Goal: Use online tool/utility: Utilize a website feature to perform a specific function

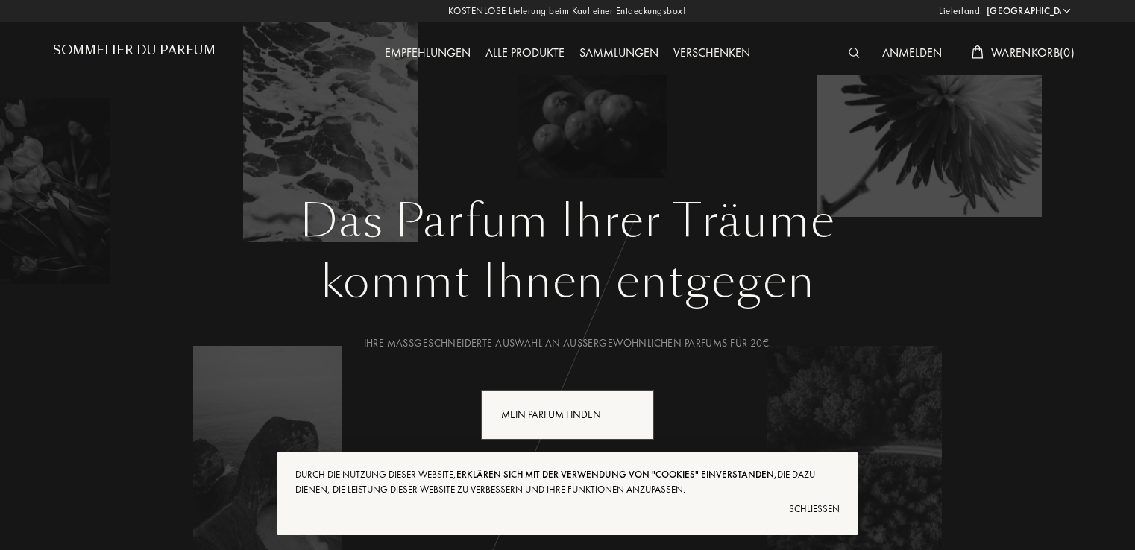
select select "DE"
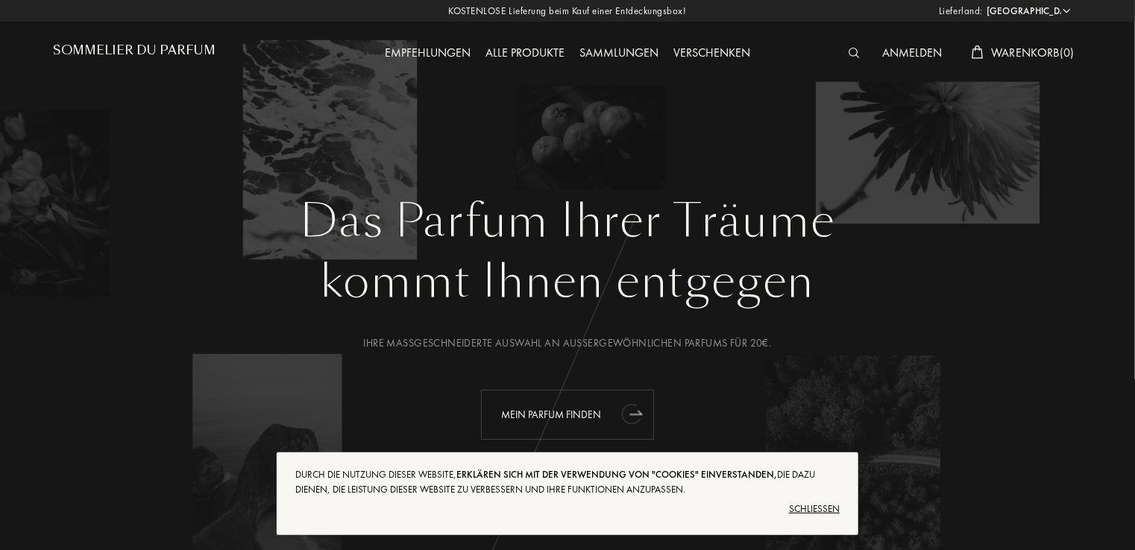
click at [543, 410] on div "Mein Parfum finden" at bounding box center [567, 415] width 173 height 50
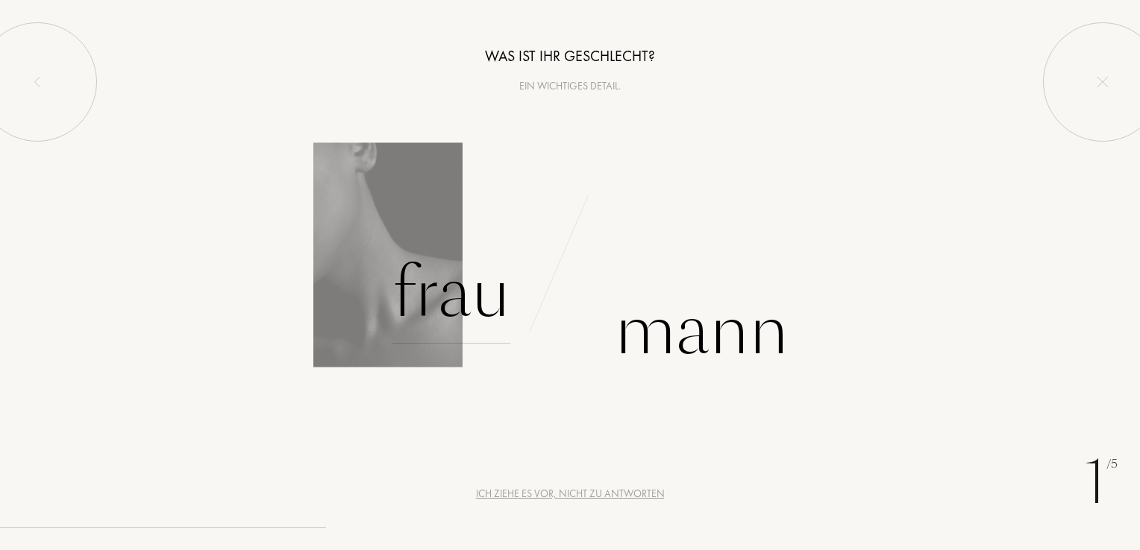
click at [452, 297] on div "Frau" at bounding box center [451, 293] width 118 height 101
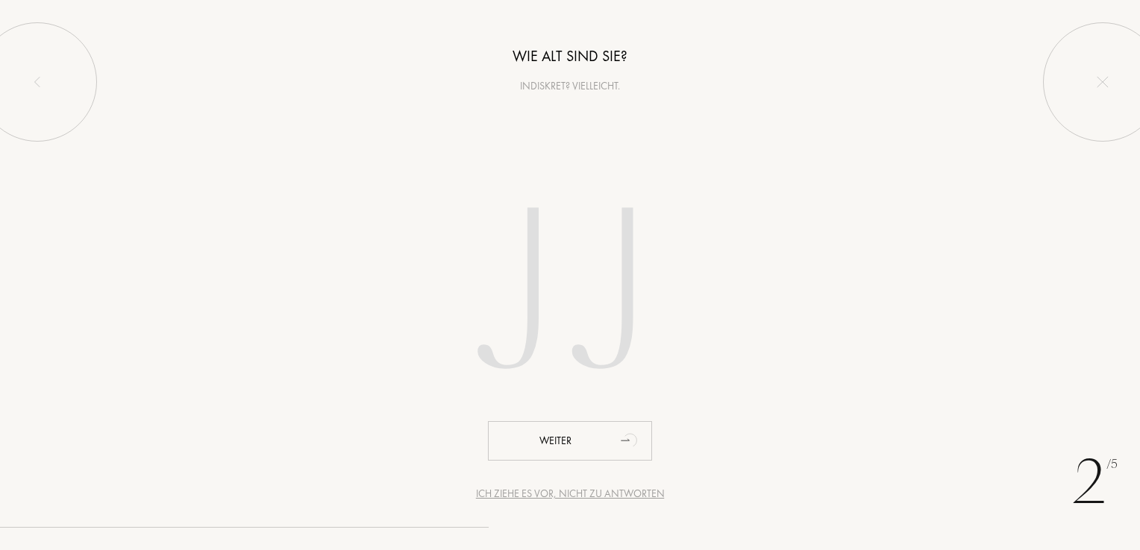
drag, startPoint x: 504, startPoint y: 491, endPoint x: 500, endPoint y: 477, distance: 14.9
click at [503, 491] on div "Ich ziehe es vor, nicht zu antworten" at bounding box center [570, 494] width 189 height 16
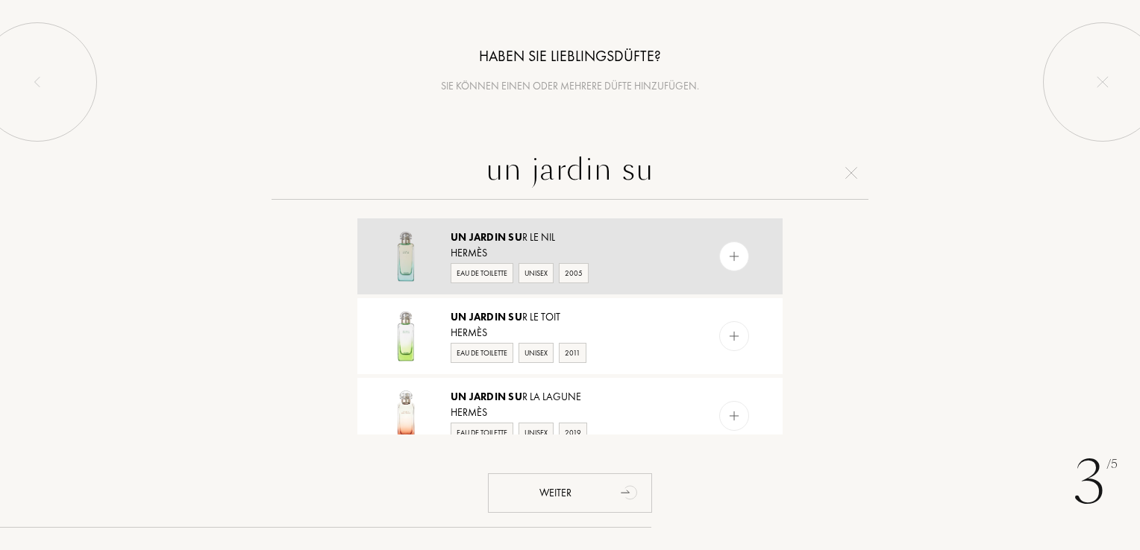
type input "un jardin su"
click at [727, 251] on img at bounding box center [734, 257] width 14 height 14
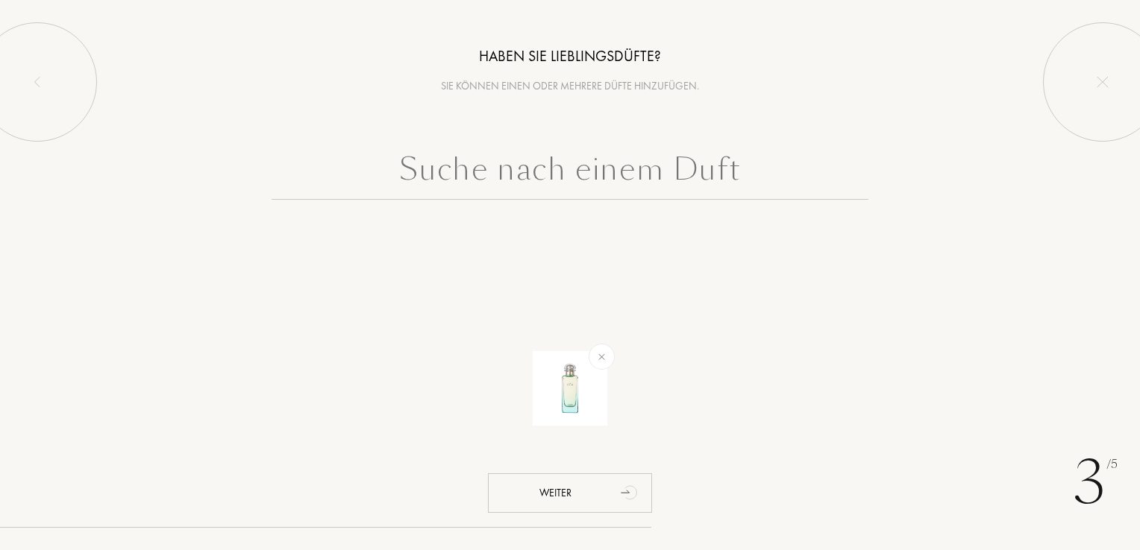
click at [442, 166] on input "text" at bounding box center [569, 173] width 597 height 54
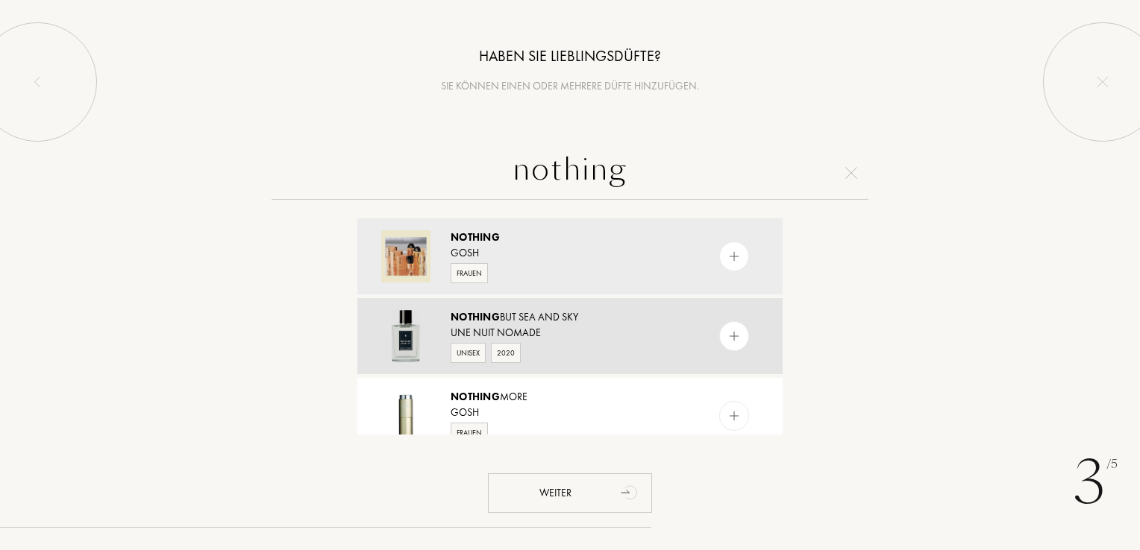
type input "nothing"
click at [562, 327] on div "Une Nuit Nomade" at bounding box center [568, 333] width 237 height 16
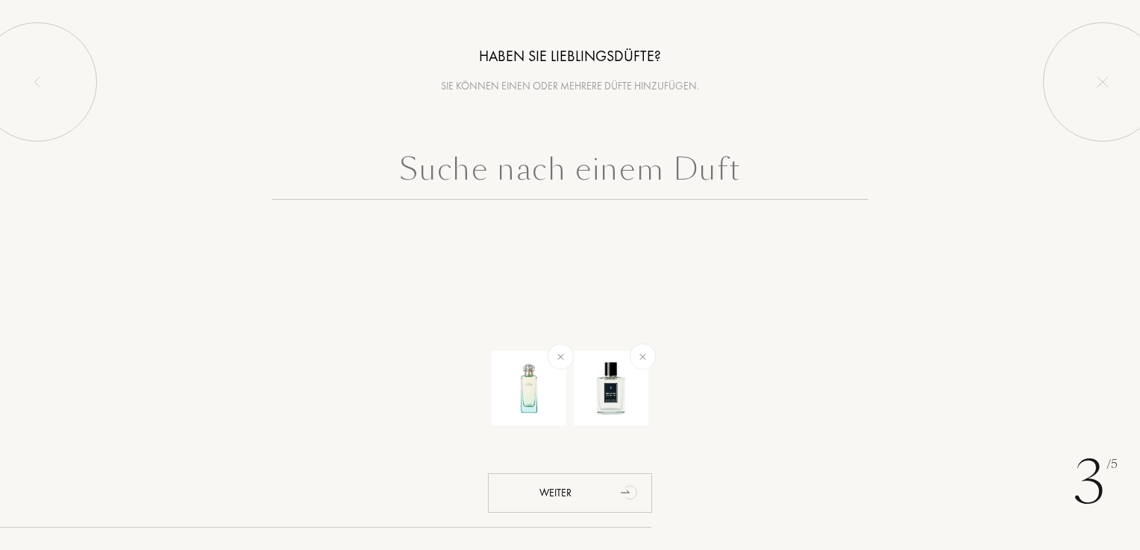
click at [547, 172] on input "text" at bounding box center [569, 173] width 597 height 54
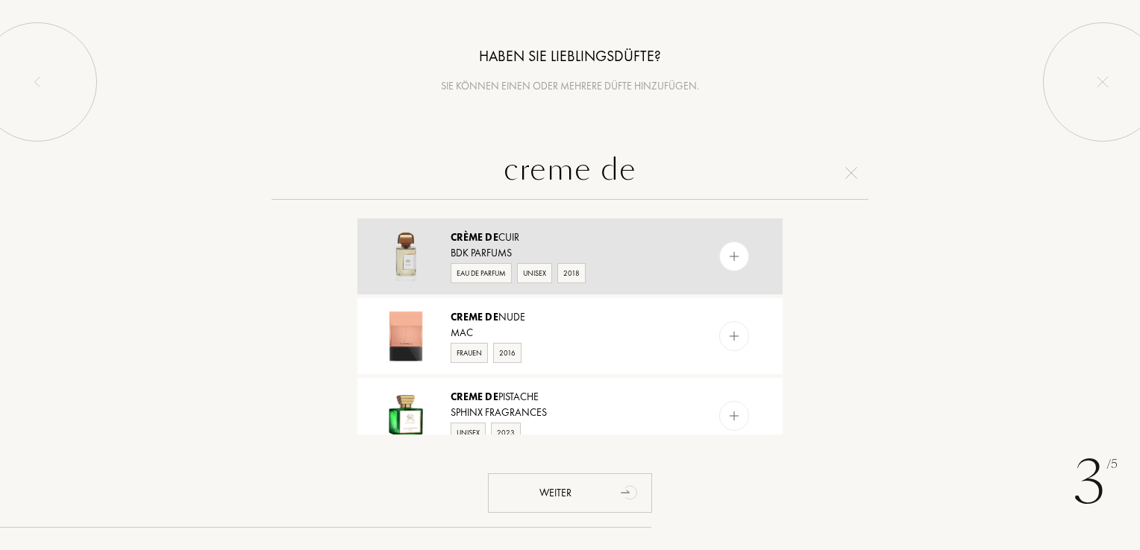
type input "creme de"
click at [732, 254] on img at bounding box center [734, 257] width 14 height 14
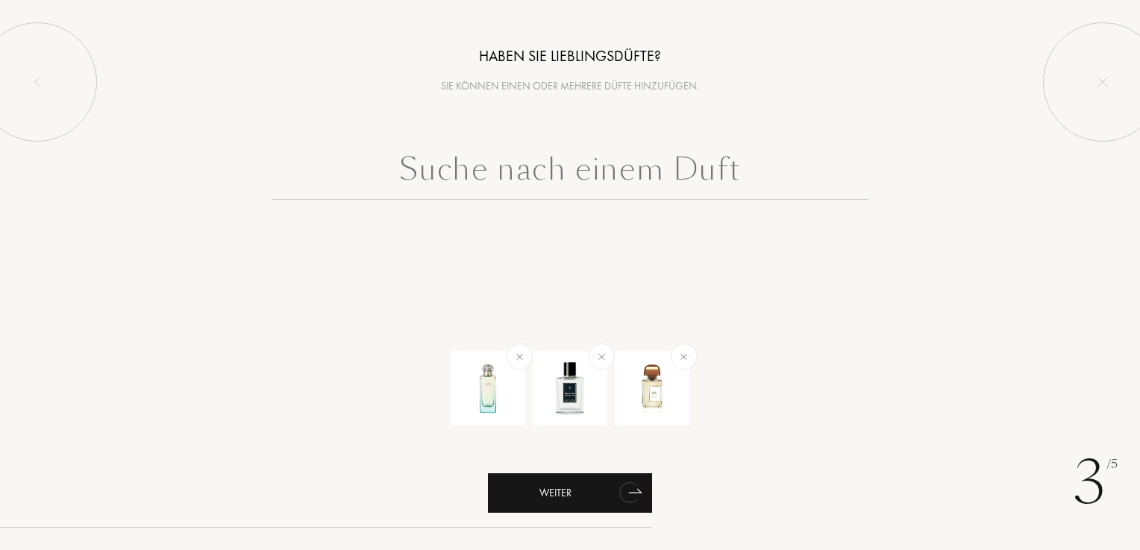
click at [551, 496] on div "Weiter" at bounding box center [570, 494] width 164 height 40
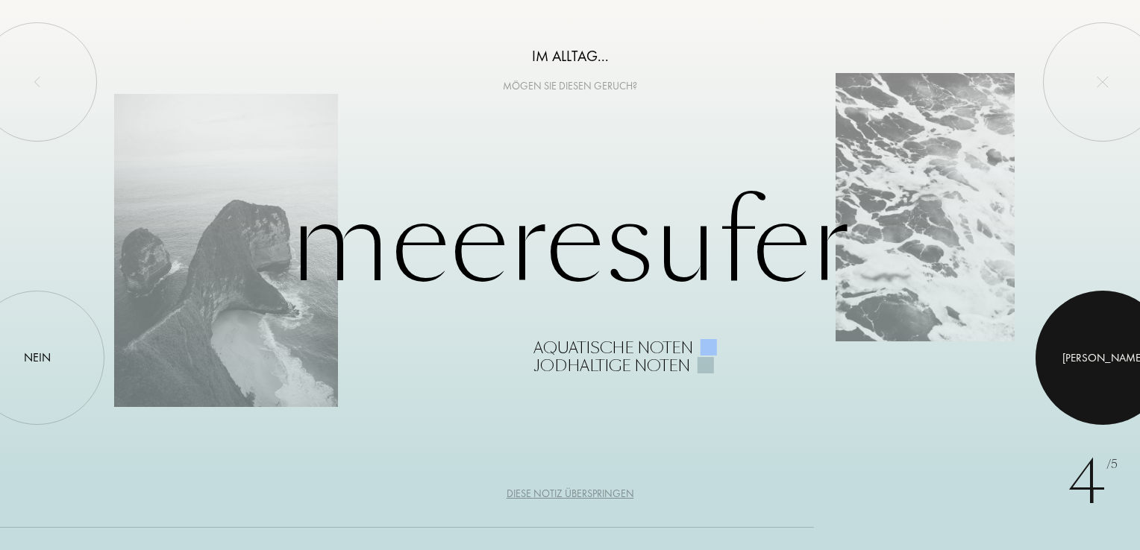
click at [1103, 315] on div at bounding box center [1102, 358] width 134 height 134
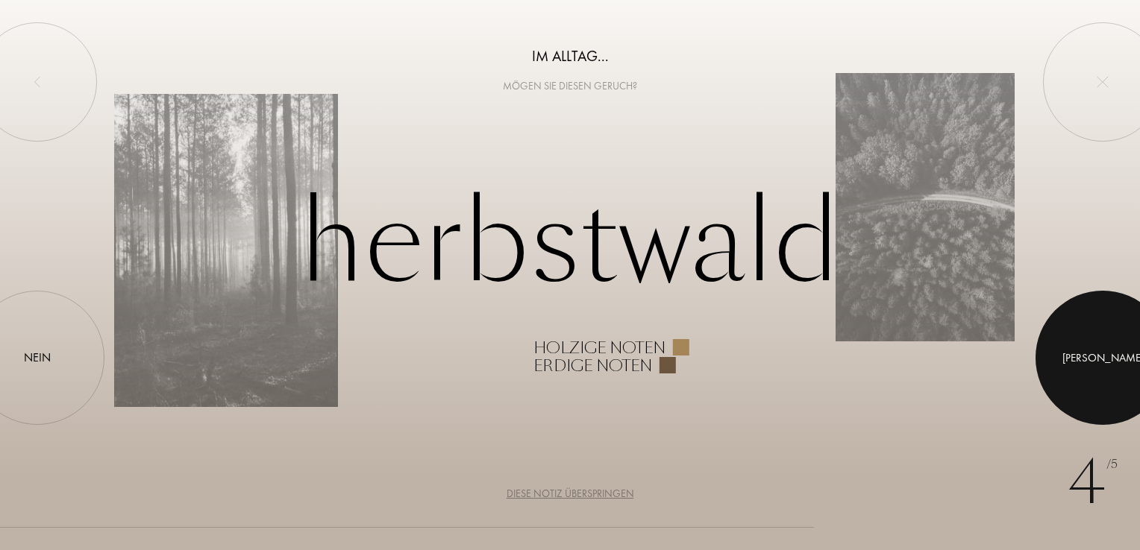
click at [1103, 301] on div at bounding box center [1102, 358] width 134 height 134
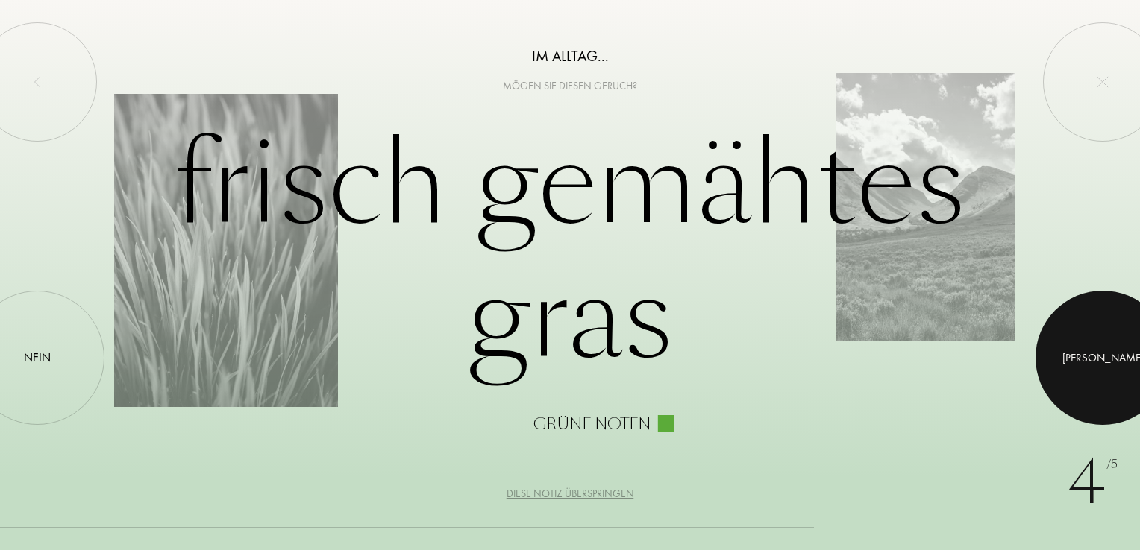
click at [1103, 301] on div at bounding box center [1102, 358] width 134 height 134
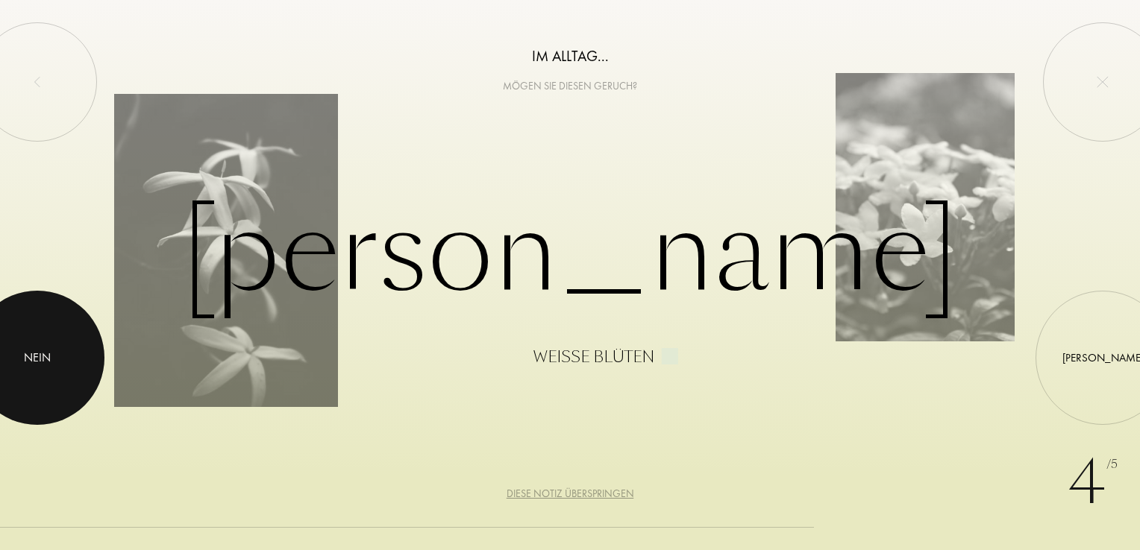
click at [51, 334] on div at bounding box center [37, 358] width 134 height 134
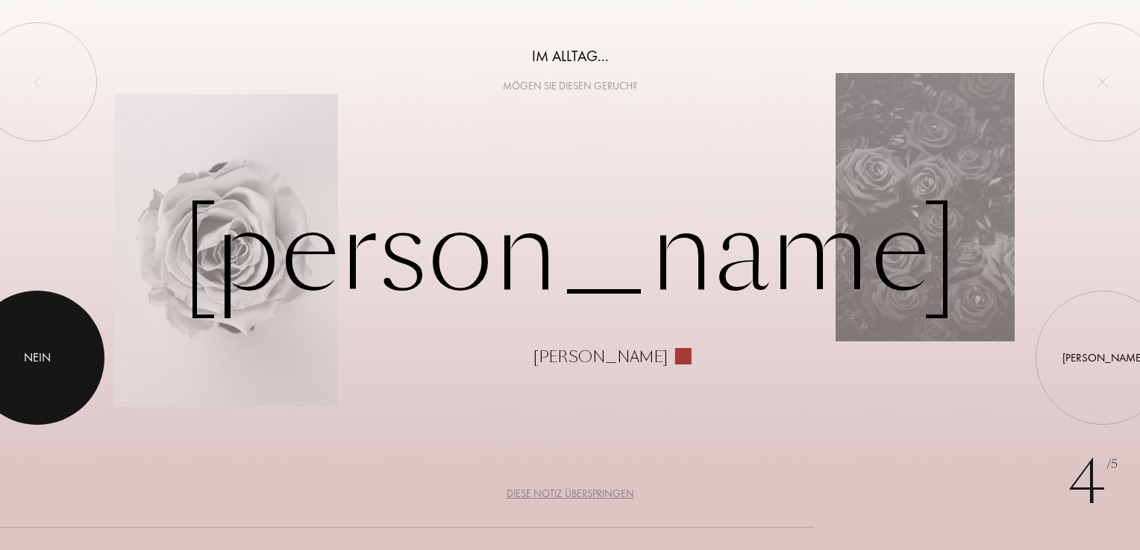
click at [48, 334] on div at bounding box center [37, 358] width 134 height 134
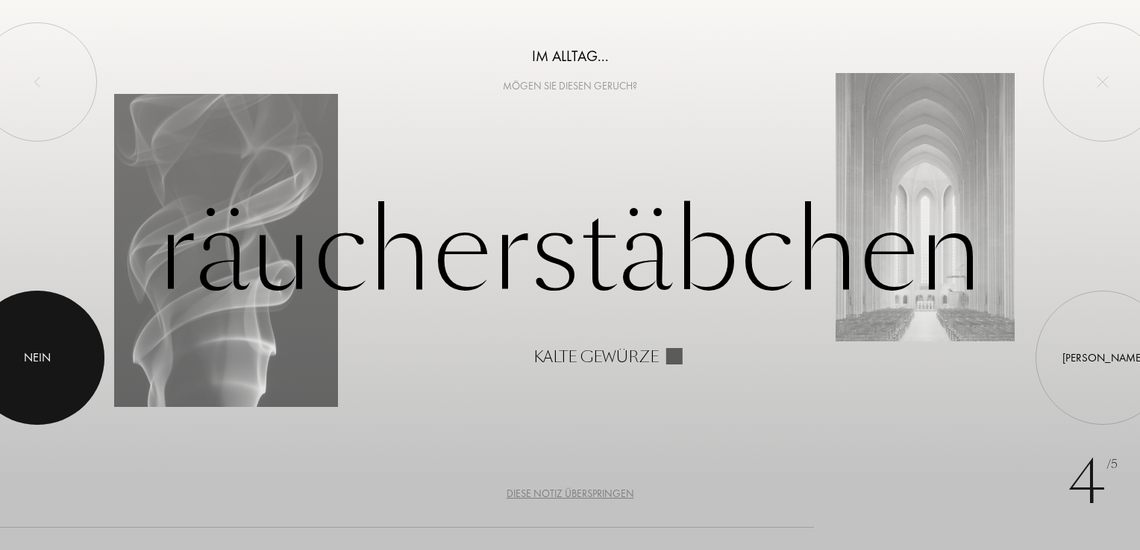
click at [48, 334] on div at bounding box center [37, 358] width 134 height 134
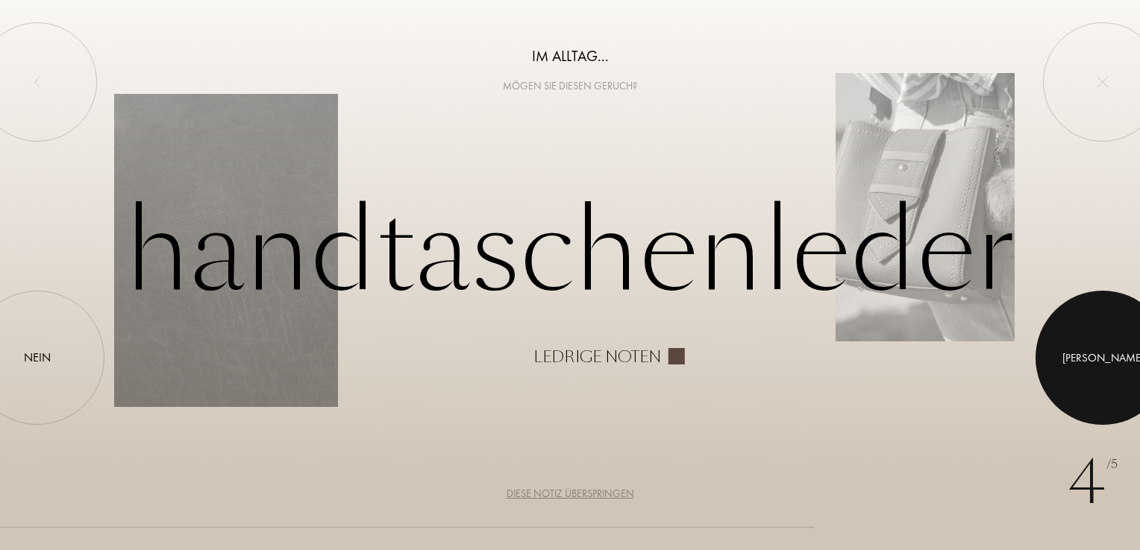
click at [1110, 370] on div at bounding box center [1102, 358] width 134 height 134
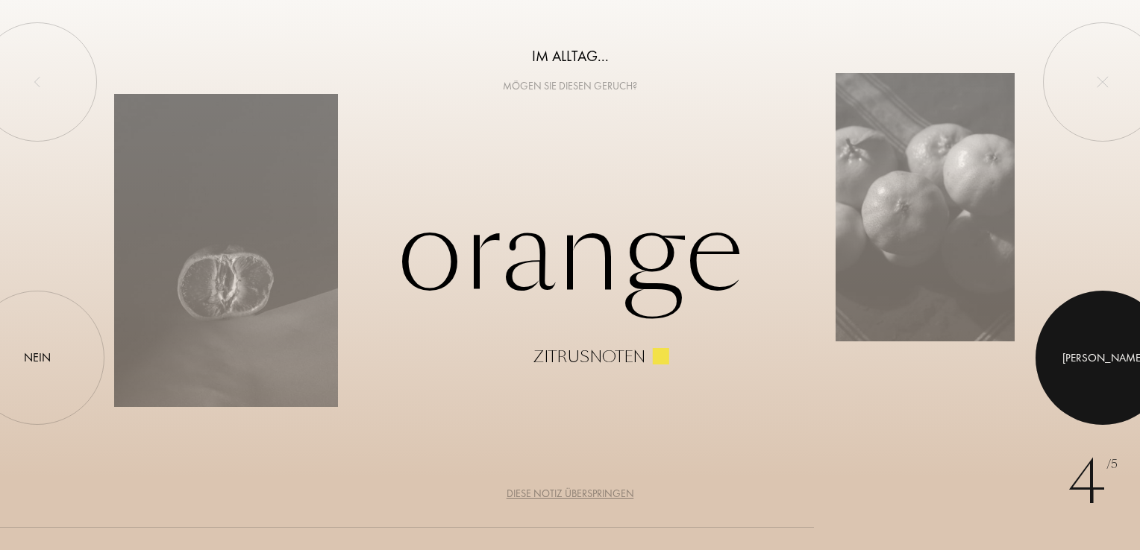
click at [1110, 370] on div at bounding box center [1102, 358] width 134 height 134
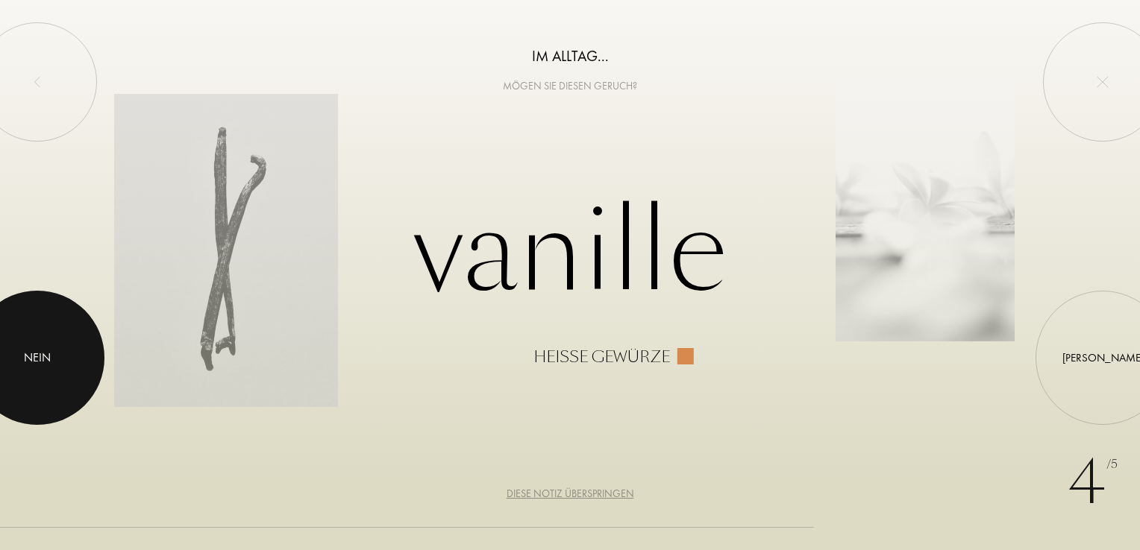
click at [15, 327] on div at bounding box center [37, 358] width 134 height 134
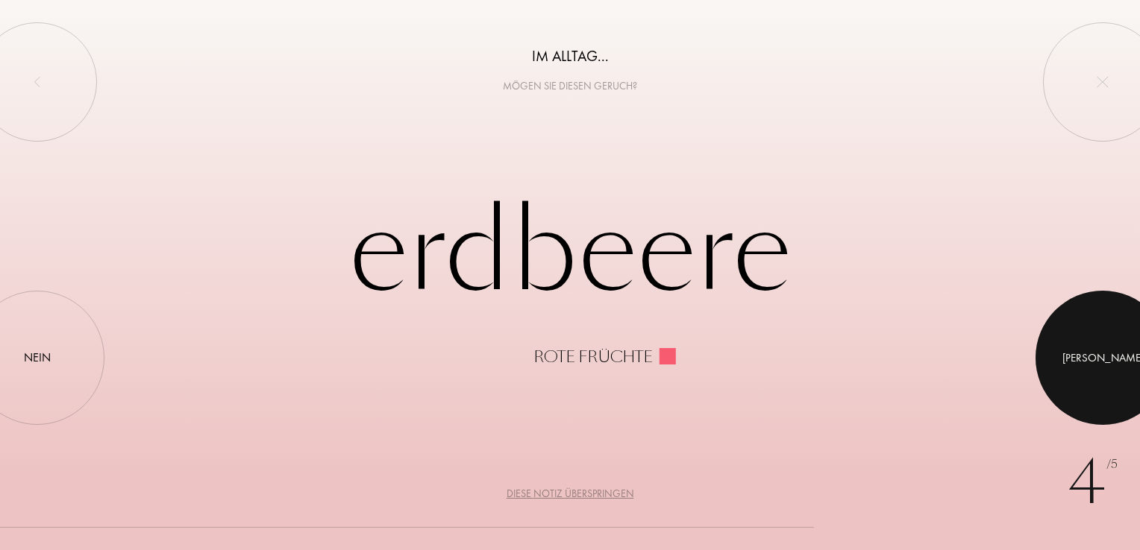
click at [1104, 380] on div at bounding box center [1102, 358] width 134 height 134
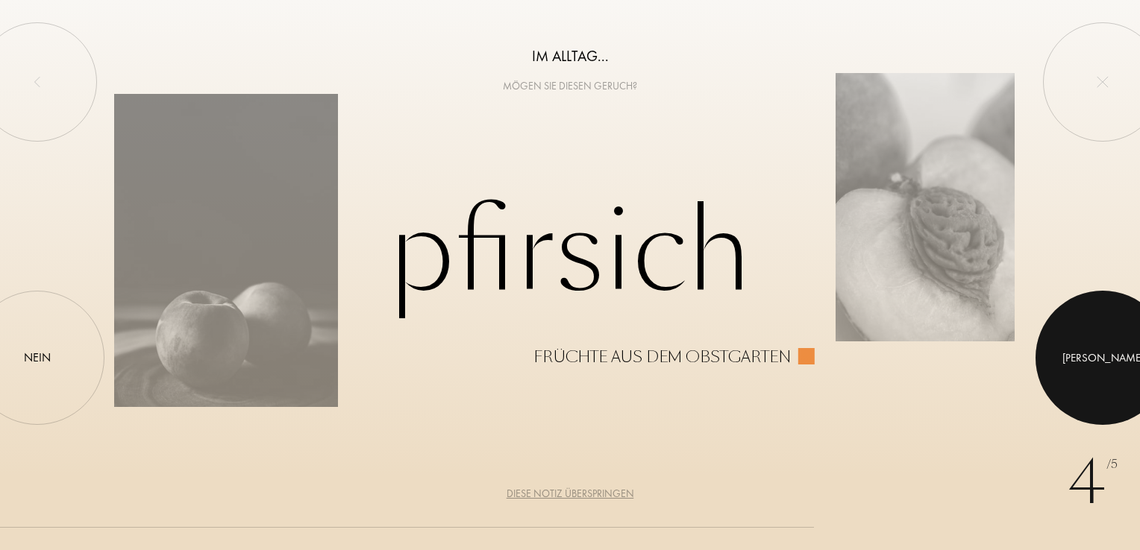
click at [1071, 327] on div at bounding box center [1102, 358] width 134 height 134
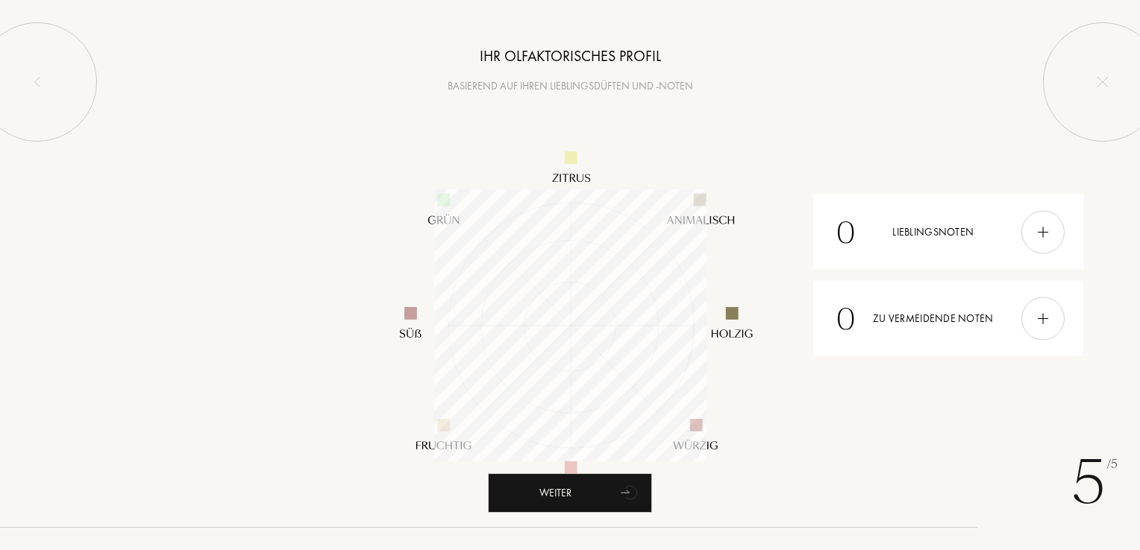
scroll to position [272, 272]
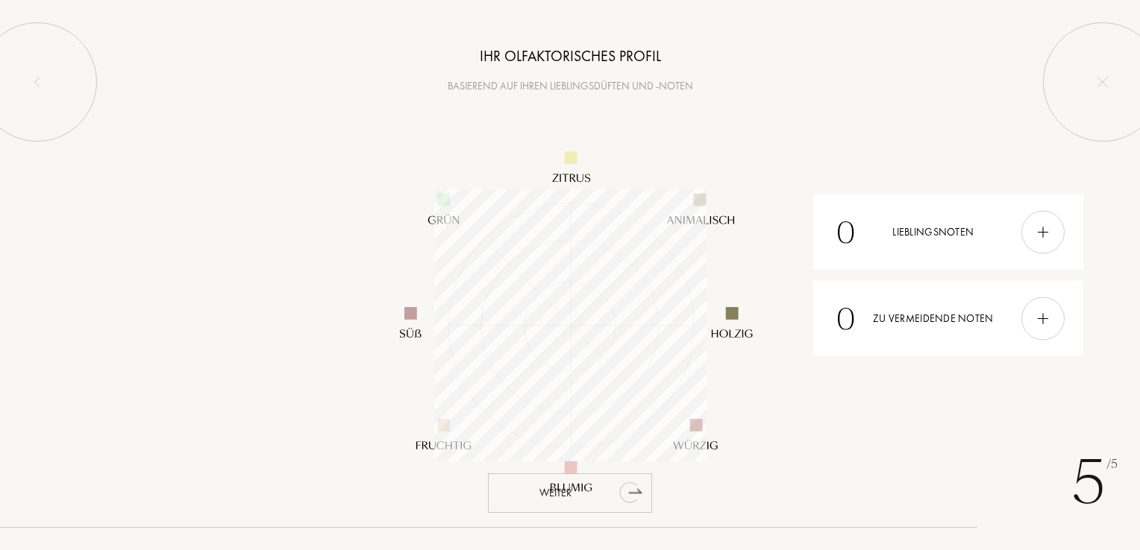
click at [564, 486] on div "Weiter" at bounding box center [570, 494] width 164 height 40
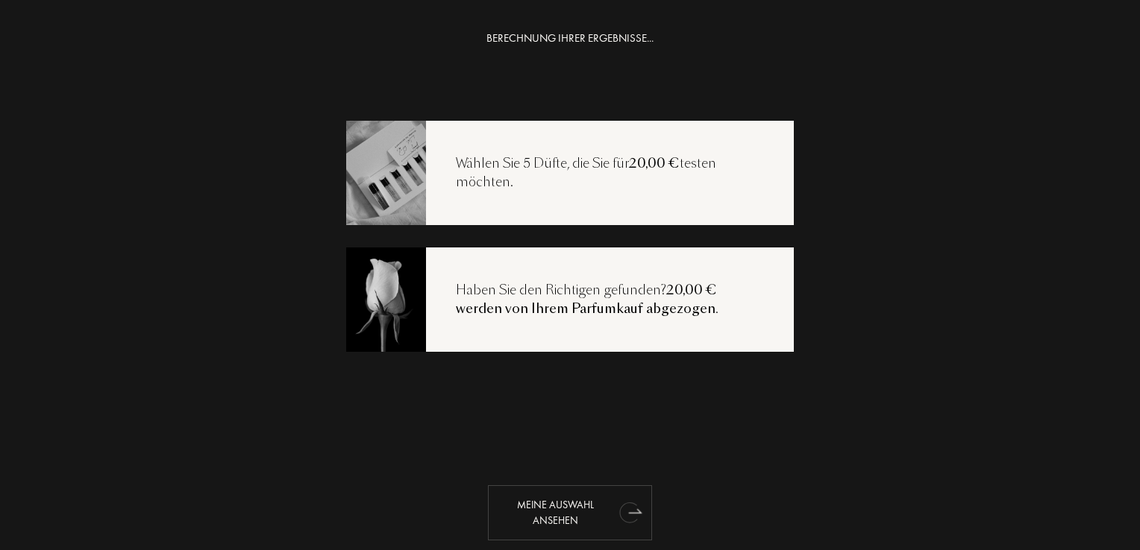
click at [544, 503] on div "Meine Auswahl ansehen" at bounding box center [570, 513] width 164 height 55
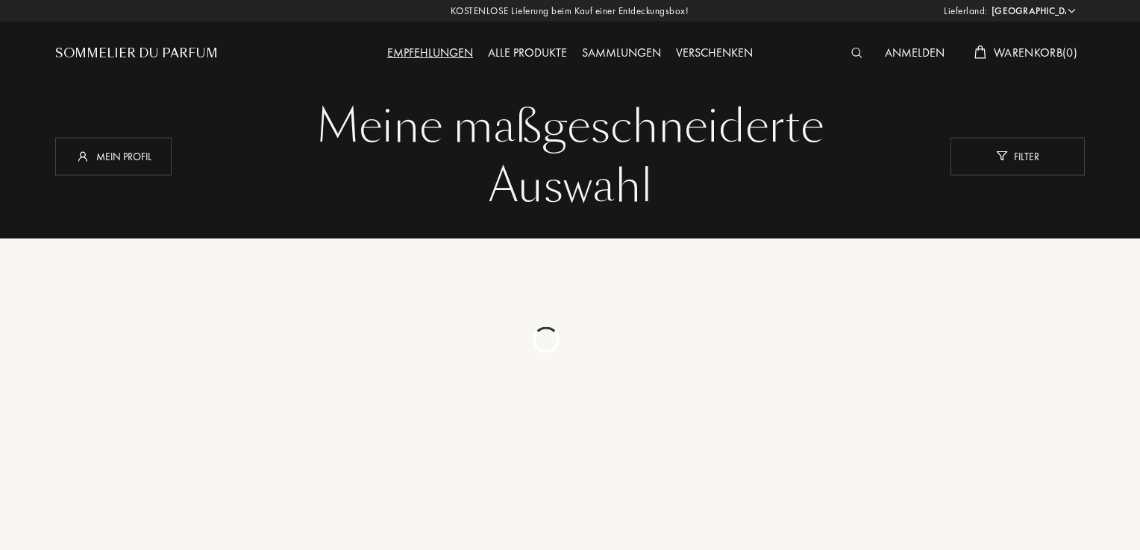
select select "DE"
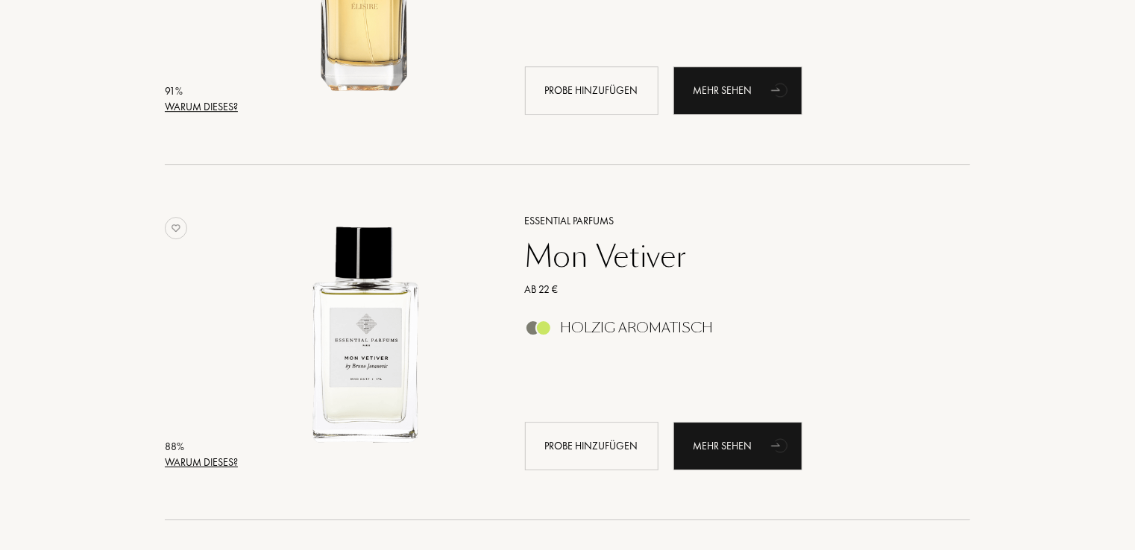
scroll to position [2238, 0]
